Goal: Task Accomplishment & Management: Manage account settings

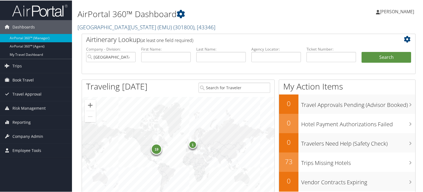
click at [151, 29] on link "Eastern Michigan University (EMU) ( 301800 ) , [ 43346 ]" at bounding box center [147, 26] width 138 height 7
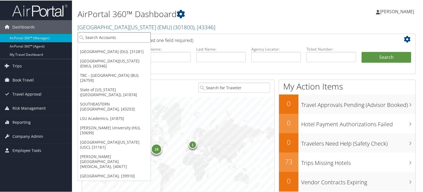
click at [127, 37] on input "search" at bounding box center [114, 37] width 73 height 10
type input "ASEA"
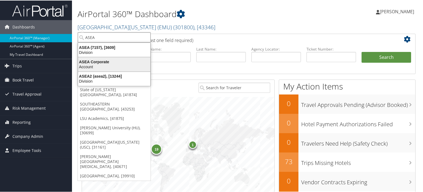
click at [119, 62] on div "ASEA Corporate" at bounding box center [114, 61] width 79 height 5
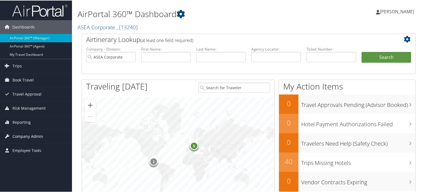
click at [21, 137] on span "Company Admin" at bounding box center [27, 136] width 31 height 14
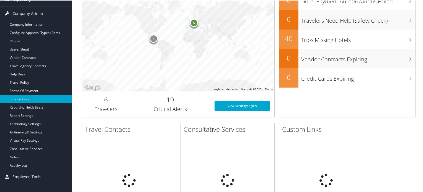
scroll to position [138, 0]
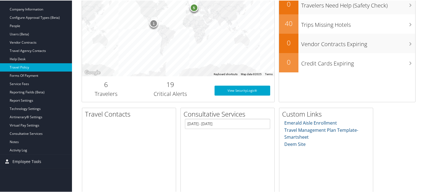
click at [19, 65] on link "Travel Policy" at bounding box center [36, 67] width 72 height 8
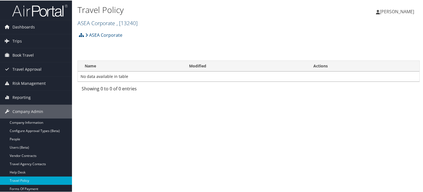
click at [112, 23] on link "ASEA Corporate , [ 13240 ]" at bounding box center [108, 22] width 60 height 7
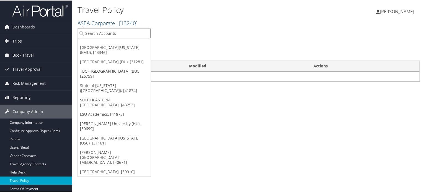
click at [112, 34] on input "search" at bounding box center [114, 33] width 73 height 10
type input "ASEA"
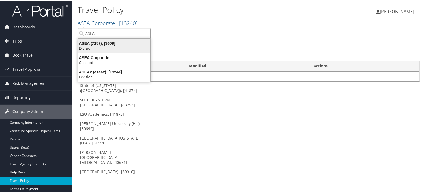
click at [113, 43] on div "ASEA (7157), [3609]" at bounding box center [114, 42] width 79 height 5
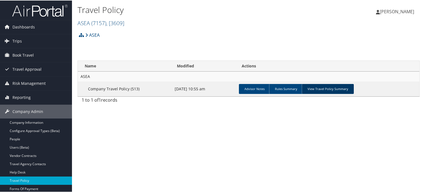
click at [316, 89] on link "View Travel Policy Summary" at bounding box center [328, 89] width 52 height 10
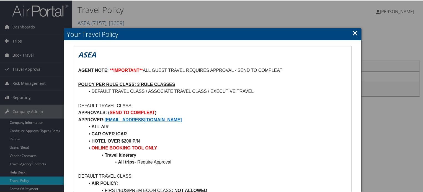
click at [352, 32] on link "×" at bounding box center [355, 32] width 6 height 11
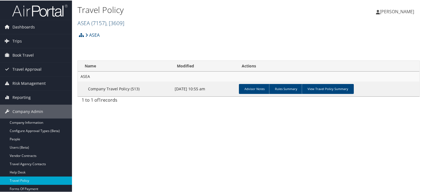
click at [108, 21] on span ", [ 3609 ]" at bounding box center [115, 22] width 18 height 7
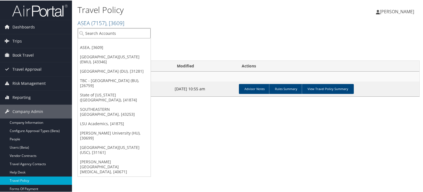
click at [109, 33] on input "search" at bounding box center [114, 33] width 73 height 10
type input "carollo"
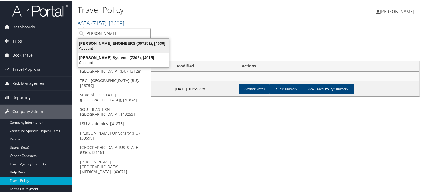
click at [112, 42] on div "CAROLLO ENGINEERS (007251), [4630]" at bounding box center [123, 42] width 97 height 5
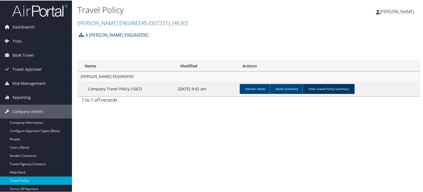
click at [323, 89] on link "View Travel Policy Summary" at bounding box center [329, 89] width 52 height 10
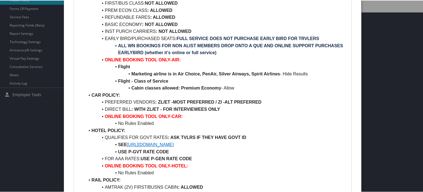
scroll to position [194, 0]
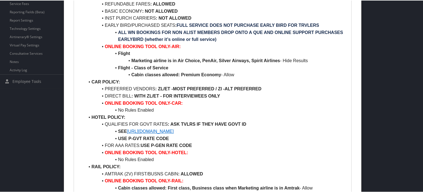
click at [174, 131] on link "[URL][DOMAIN_NAME]" at bounding box center [150, 131] width 47 height 5
